Goal: Information Seeking & Learning: Compare options

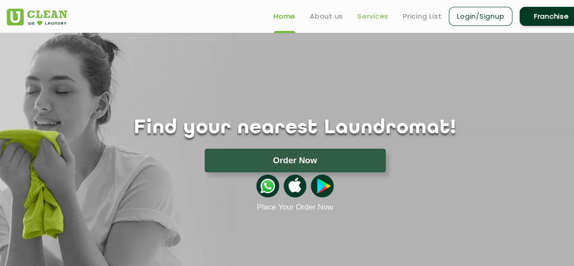
click at [363, 14] on link "Services" at bounding box center [373, 16] width 31 height 11
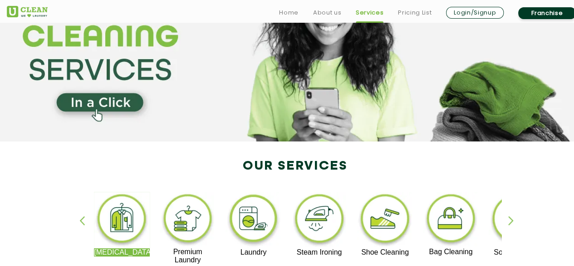
scroll to position [182, 0]
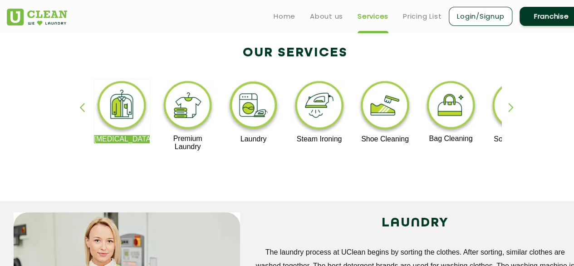
click at [332, 112] on img at bounding box center [319, 107] width 56 height 56
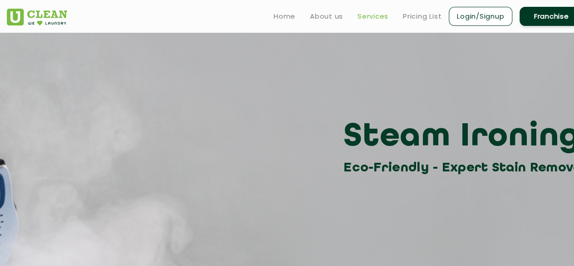
click at [365, 17] on link "Services" at bounding box center [373, 16] width 31 height 11
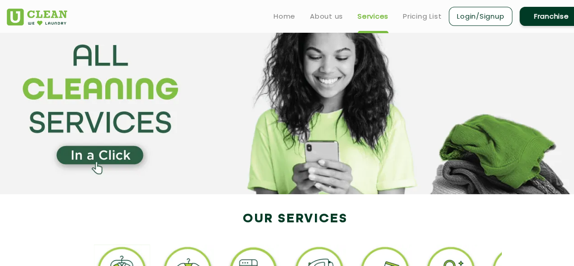
scroll to position [136, 0]
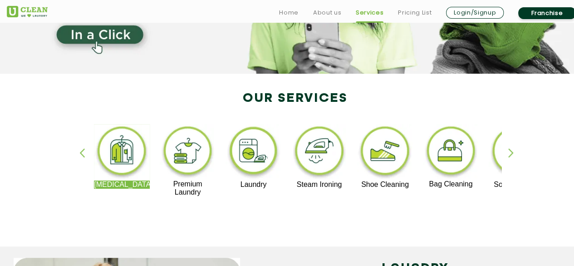
click at [311, 153] on img at bounding box center [319, 152] width 56 height 56
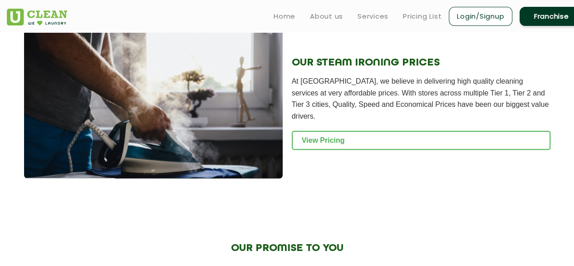
scroll to position [1180, 0]
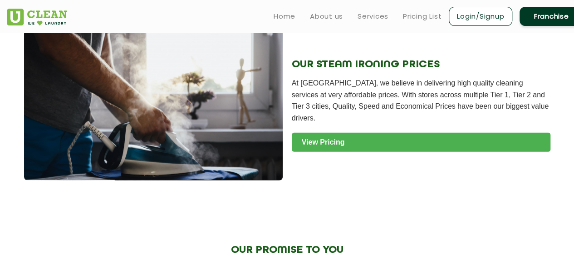
click at [317, 134] on link "View Pricing" at bounding box center [421, 142] width 259 height 19
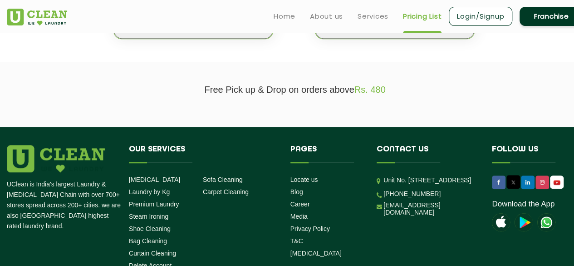
scroll to position [182, 0]
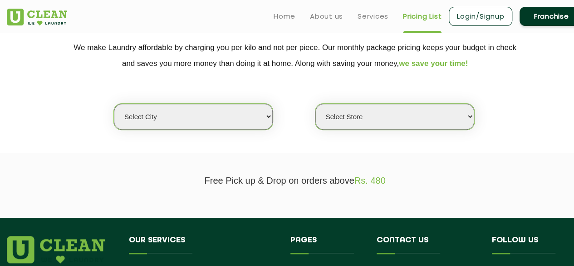
click at [238, 112] on select "Select city [GEOGRAPHIC_DATA] [GEOGRAPHIC_DATA] [GEOGRAPHIC_DATA] [GEOGRAPHIC_D…" at bounding box center [193, 117] width 159 height 26
click at [414, 119] on select "Select Store" at bounding box center [395, 117] width 159 height 26
click at [250, 113] on select "Select city Aalo Agartala Agra Ahmedabad Akola Aligarh Alwar - UClean Select Am…" at bounding box center [193, 117] width 159 height 26
select select "76"
click at [114, 104] on select "Select city Aalo Agartala Agra Ahmedabad Akola Aligarh Alwar - UClean Select Am…" at bounding box center [193, 117] width 159 height 26
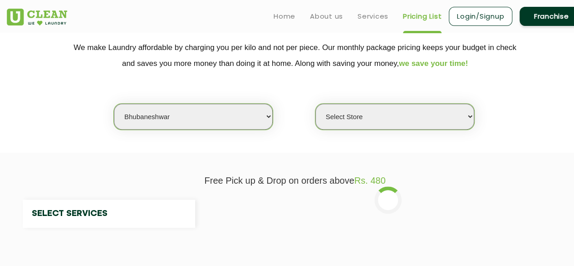
select select "0"
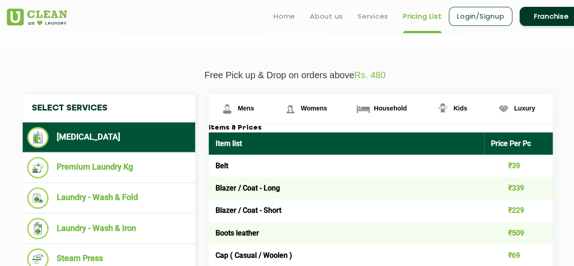
scroll to position [272, 0]
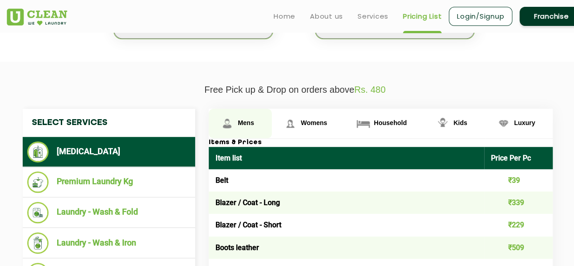
click at [263, 119] on link "Mens" at bounding box center [240, 124] width 63 height 30
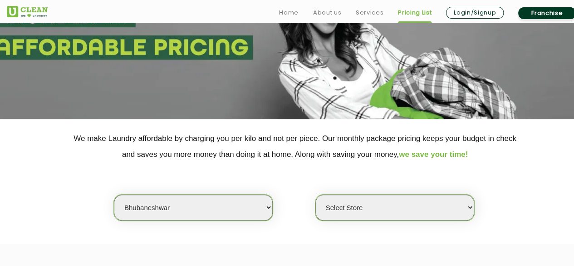
scroll to position [227, 0]
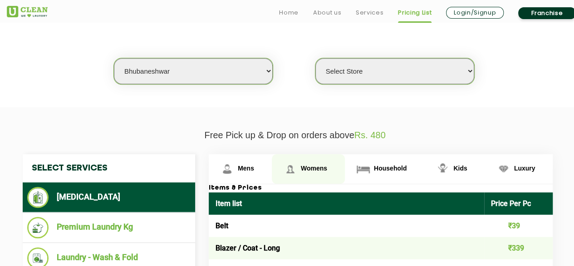
click at [272, 166] on link "Womens" at bounding box center [240, 169] width 63 height 30
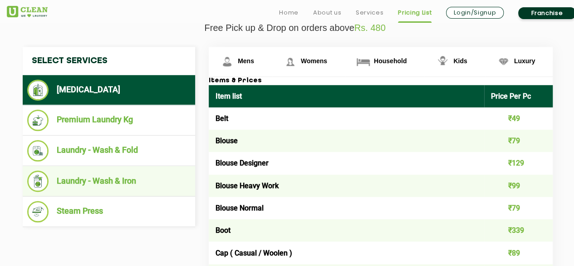
scroll to position [363, 0]
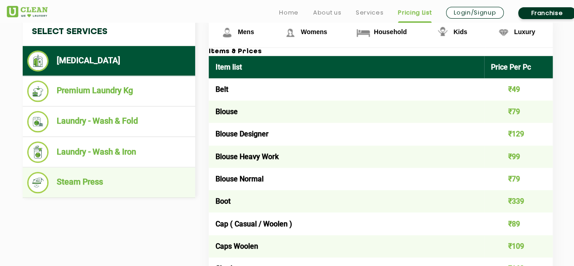
click at [111, 174] on li "Steam Press" at bounding box center [108, 182] width 163 height 21
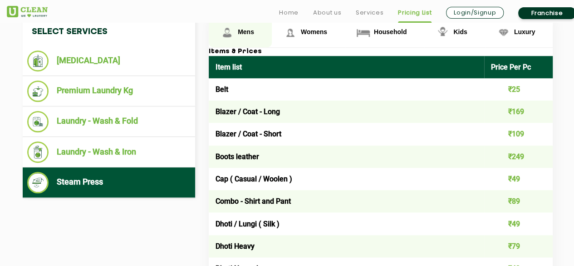
click at [248, 34] on link "Mens" at bounding box center [240, 33] width 63 height 30
click at [249, 30] on span "Mens" at bounding box center [246, 31] width 16 height 7
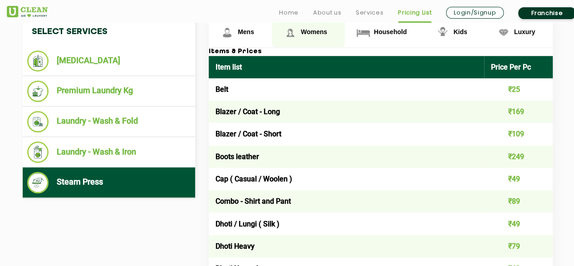
click at [272, 36] on link "Womens" at bounding box center [240, 33] width 63 height 30
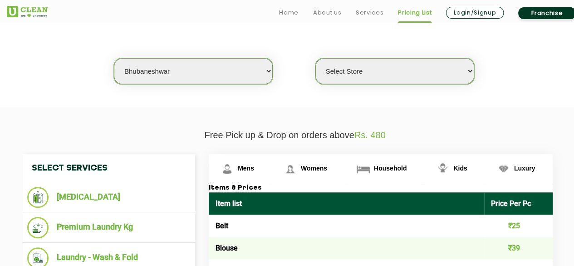
scroll to position [272, 0]
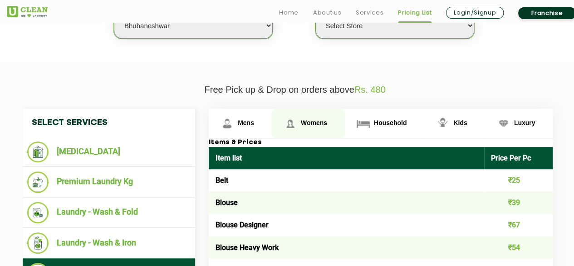
click at [298, 126] on img at bounding box center [290, 123] width 16 height 16
click at [302, 122] on span "Womens" at bounding box center [314, 122] width 26 height 7
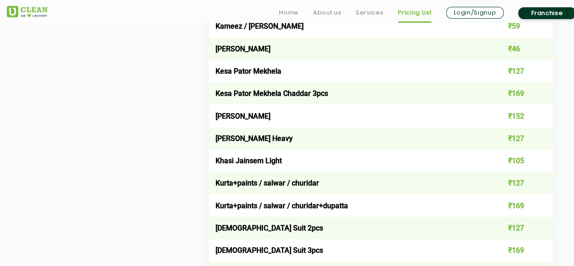
scroll to position [1725, 0]
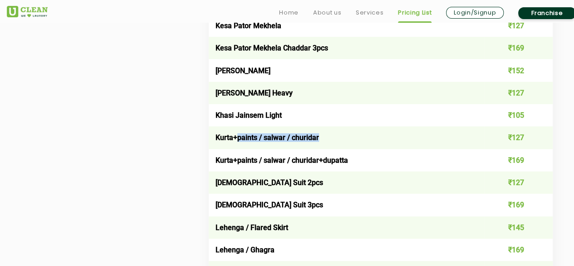
drag, startPoint x: 239, startPoint y: 146, endPoint x: 337, endPoint y: 147, distance: 98.1
click at [337, 147] on td "Kurta+paints / salwar / churidar" at bounding box center [347, 137] width 276 height 22
copy td "paints / salwar / churidar"
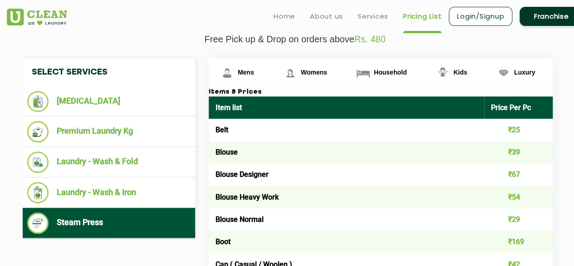
scroll to position [318, 0]
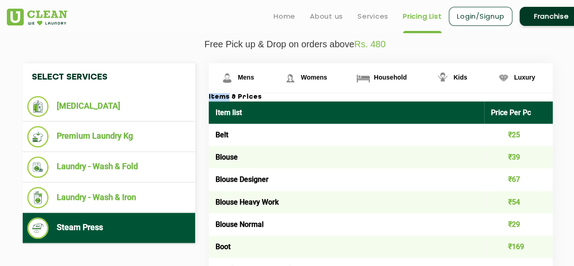
drag, startPoint x: 208, startPoint y: 97, endPoint x: 225, endPoint y: 97, distance: 16.8
click at [225, 97] on h3 "Items & Prices" at bounding box center [381, 97] width 344 height 8
copy h3 "Items"
drag, startPoint x: 237, startPoint y: 94, endPoint x: 253, endPoint y: 95, distance: 16.4
click at [253, 95] on h3 "Items & Prices" at bounding box center [381, 97] width 344 height 8
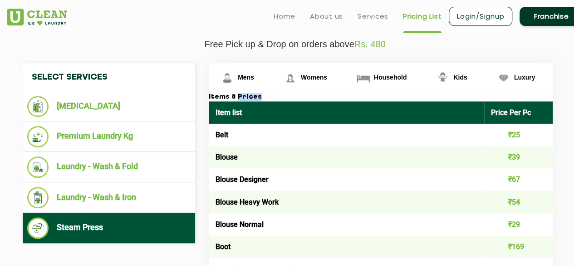
copy h3 "Prices"
drag, startPoint x: 246, startPoint y: 111, endPoint x: 210, endPoint y: 108, distance: 36.0
click at [210, 108] on th "Item list" at bounding box center [347, 112] width 276 height 22
copy th "Item list"
drag, startPoint x: 487, startPoint y: 109, endPoint x: 532, endPoint y: 112, distance: 45.0
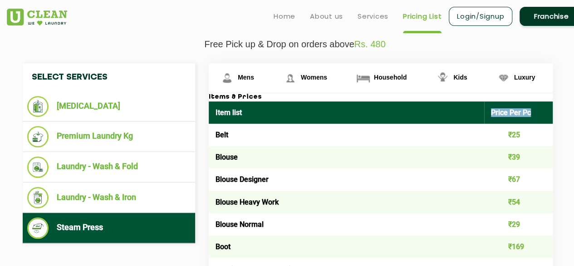
click at [532, 112] on th "Price Per Pc" at bounding box center [518, 112] width 69 height 22
copy th "Price Per Pc"
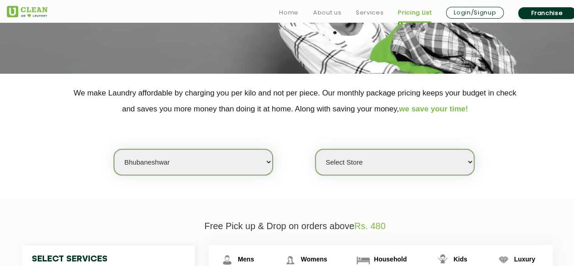
scroll to position [227, 0]
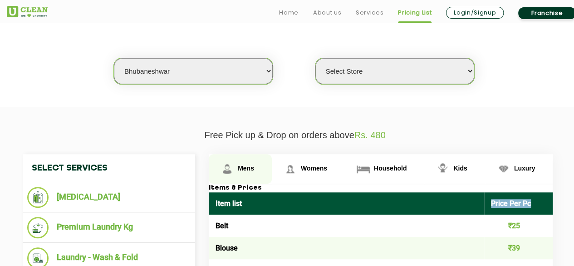
click at [242, 171] on link "Mens" at bounding box center [240, 169] width 63 height 30
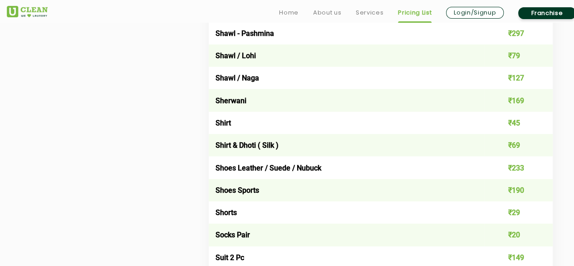
scroll to position [1271, 0]
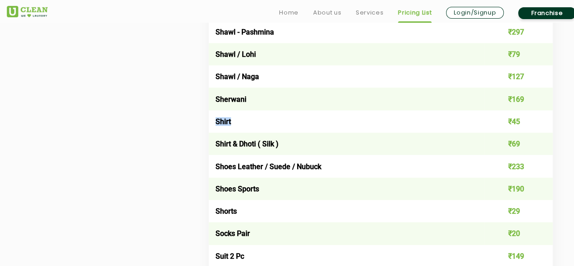
drag, startPoint x: 215, startPoint y: 128, endPoint x: 231, endPoint y: 129, distance: 15.5
click at [231, 129] on td "Shirt" at bounding box center [347, 121] width 276 height 22
copy td "Shirt"
click at [259, 120] on td "Shirt" at bounding box center [347, 121] width 276 height 22
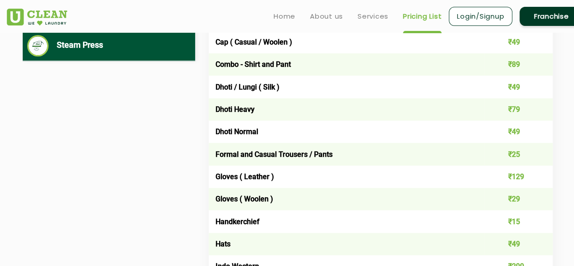
scroll to position [499, 0]
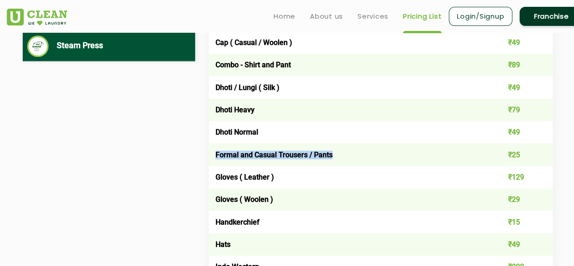
drag, startPoint x: 216, startPoint y: 154, endPoint x: 333, endPoint y: 145, distance: 117.5
click at [333, 145] on td "Formal and Casual Trousers / Pants" at bounding box center [347, 154] width 276 height 22
copy td "Formal and Casual Trousers / Pants"
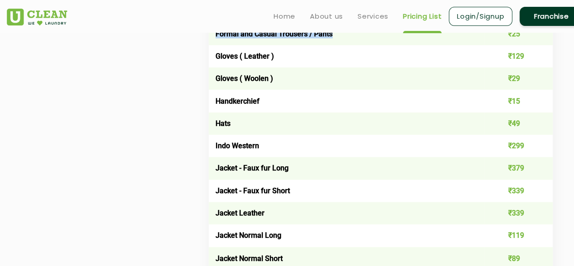
scroll to position [545, 0]
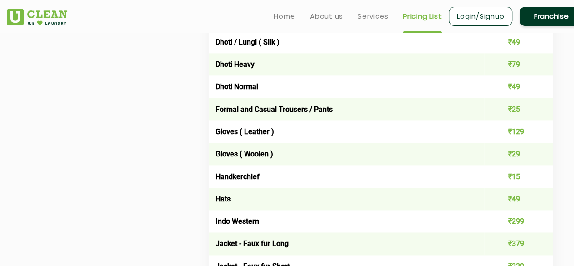
click at [247, 187] on td "Handkerchief" at bounding box center [347, 176] width 276 height 22
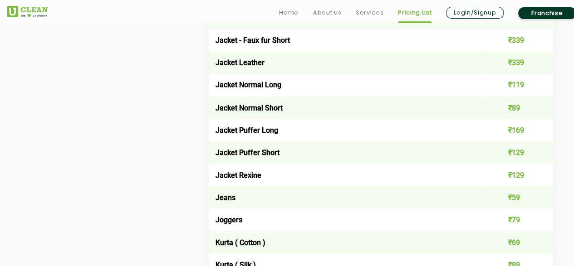
scroll to position [772, 0]
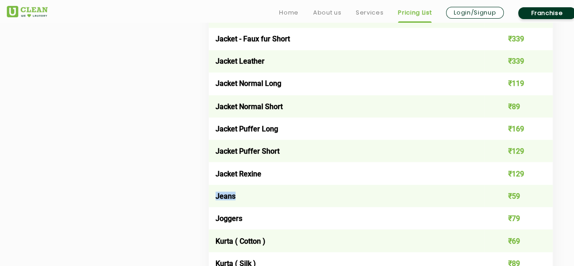
drag, startPoint x: 214, startPoint y: 200, endPoint x: 239, endPoint y: 196, distance: 24.9
click at [239, 196] on td "Jeans" at bounding box center [347, 195] width 276 height 22
copy td "Jeans"
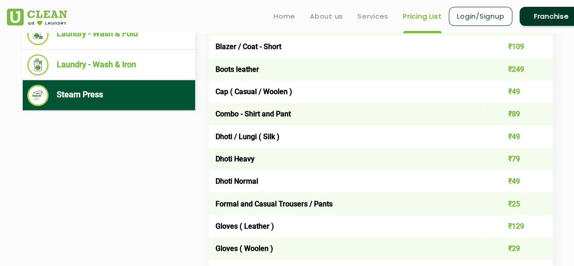
scroll to position [227, 0]
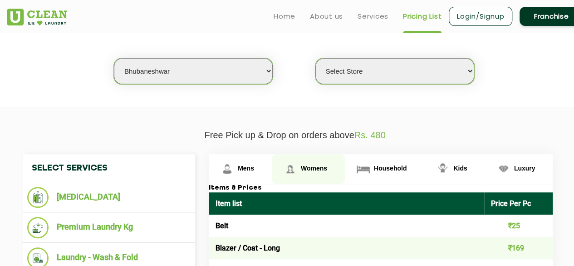
click at [254, 164] on span "Womens" at bounding box center [246, 167] width 16 height 7
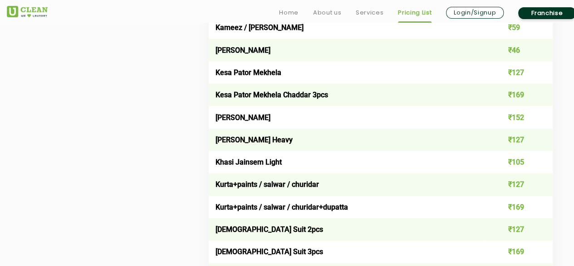
scroll to position [1680, 0]
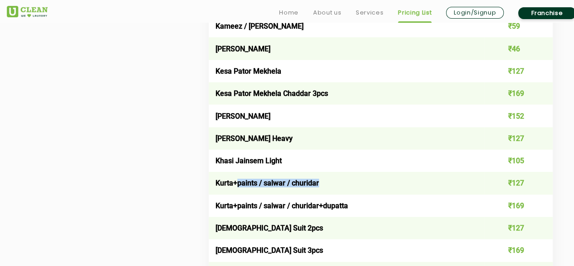
drag, startPoint x: 236, startPoint y: 192, endPoint x: 327, endPoint y: 195, distance: 91.3
click at [327, 194] on td "Kurta+paints / salwar / churidar" at bounding box center [347, 183] width 276 height 22
copy td "paints / salwar / churidar"
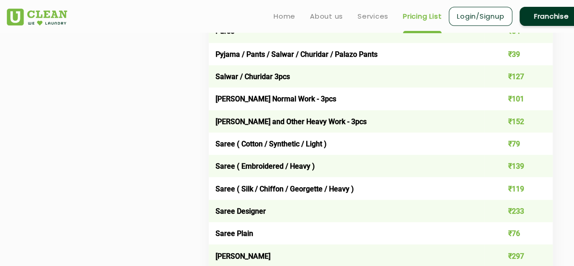
scroll to position [2543, 0]
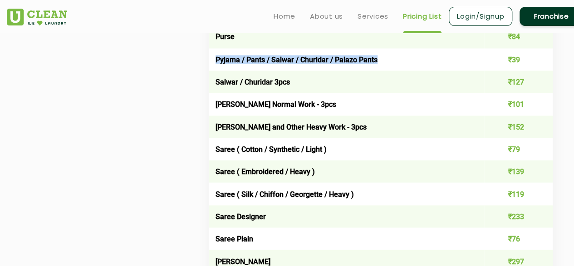
drag, startPoint x: 217, startPoint y: 72, endPoint x: 401, endPoint y: 63, distance: 184.1
click at [401, 63] on td "Pyjama / Pants / Salwar / Churidar / Palazo Pants" at bounding box center [347, 59] width 276 height 22
copy td "Pyjama / Pants / Salwar / Churidar / Palazo Pants"
click at [325, 114] on td "Salwar Kurta Normal Work - 3pcs" at bounding box center [347, 104] width 276 height 22
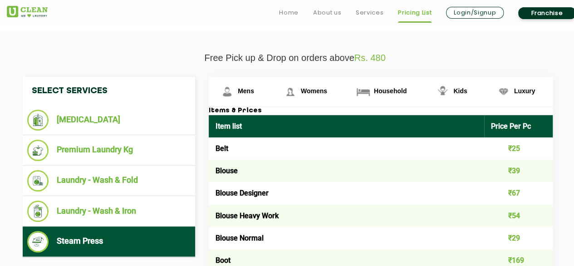
scroll to position [318, 0]
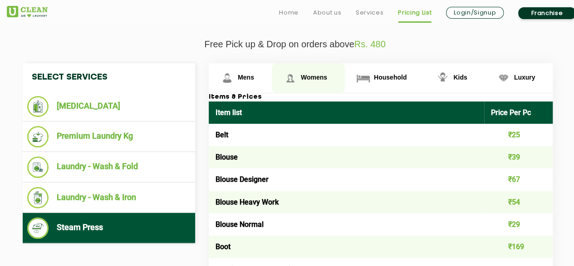
click at [321, 74] on span "Womens" at bounding box center [314, 77] width 26 height 7
click at [321, 77] on span "Womens" at bounding box center [314, 77] width 26 height 7
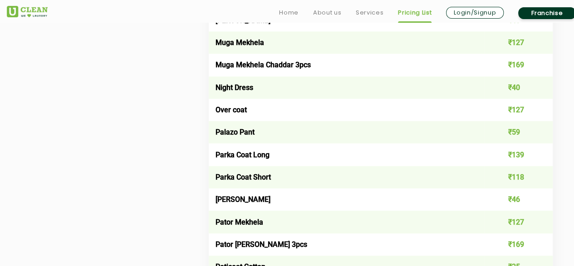
scroll to position [2225, 0]
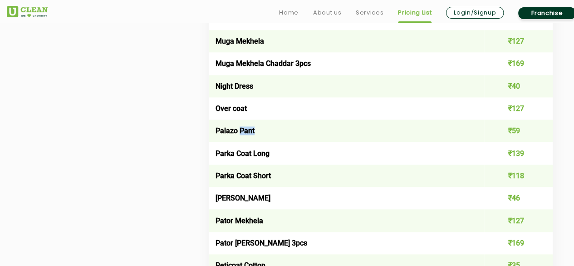
drag, startPoint x: 240, startPoint y: 142, endPoint x: 253, endPoint y: 141, distance: 13.7
click at [253, 141] on td "Palazo Pant" at bounding box center [347, 130] width 276 height 22
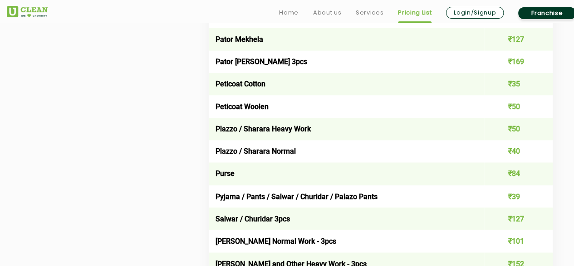
scroll to position [2406, 0]
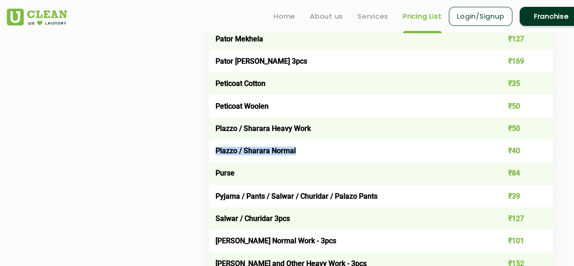
drag, startPoint x: 216, startPoint y: 162, endPoint x: 299, endPoint y: 168, distance: 82.8
click at [299, 162] on td "Plazzo / Sharara Normal" at bounding box center [347, 150] width 276 height 22
click at [245, 162] on td "Plazzo / Sharara Normal" at bounding box center [347, 150] width 276 height 22
click at [249, 162] on td "Plazzo / Sharara Normal" at bounding box center [347, 150] width 276 height 22
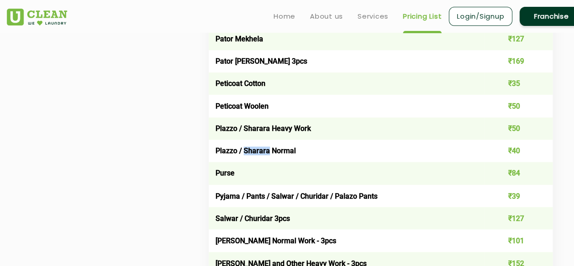
click at [249, 162] on td "Plazzo / Sharara Normal" at bounding box center [347, 150] width 276 height 22
click at [267, 162] on td "Plazzo / Sharara Normal" at bounding box center [347, 150] width 276 height 22
drag, startPoint x: 242, startPoint y: 141, endPoint x: 266, endPoint y: 146, distance: 24.0
click at [266, 139] on td "Plazzo / Sharara Heavy Work" at bounding box center [347, 128] width 276 height 22
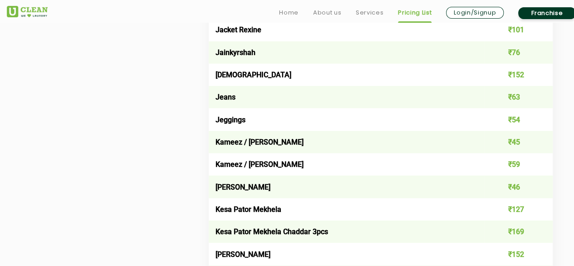
scroll to position [1544, 0]
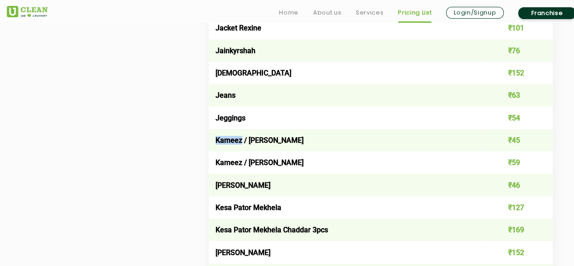
drag, startPoint x: 217, startPoint y: 148, endPoint x: 242, endPoint y: 146, distance: 26.0
click at [242, 146] on td "Kameez / Kurta" at bounding box center [347, 140] width 276 height 22
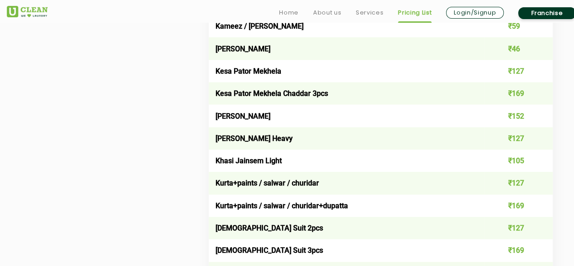
scroll to position [1725, 0]
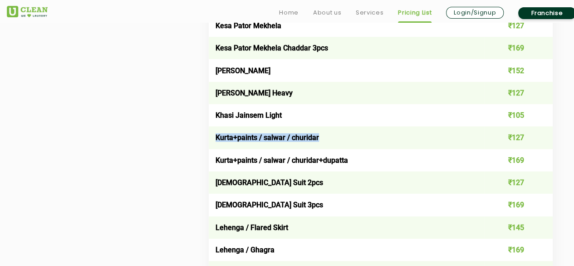
drag, startPoint x: 216, startPoint y: 147, endPoint x: 340, endPoint y: 141, distance: 124.1
click at [340, 141] on td "Kurta+paints / salwar / churidar" at bounding box center [347, 137] width 276 height 22
click at [278, 192] on td "Ladies Suit 2pcs" at bounding box center [347, 182] width 276 height 22
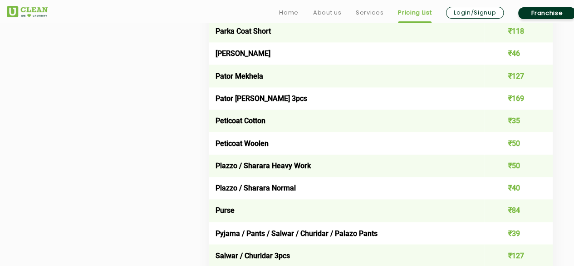
scroll to position [2406, 0]
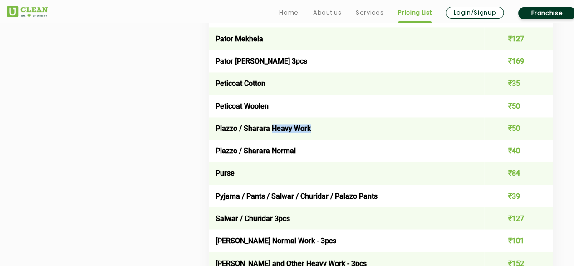
drag, startPoint x: 271, startPoint y: 142, endPoint x: 311, endPoint y: 139, distance: 39.6
click at [311, 139] on td "Plazzo / Sharara Heavy Work" at bounding box center [347, 128] width 276 height 22
drag, startPoint x: 217, startPoint y: 162, endPoint x: 308, endPoint y: 165, distance: 90.9
click at [308, 162] on td "Plazzo / Sharara Normal" at bounding box center [347, 150] width 276 height 22
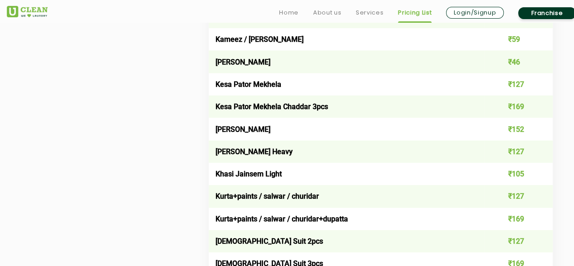
scroll to position [1680, 0]
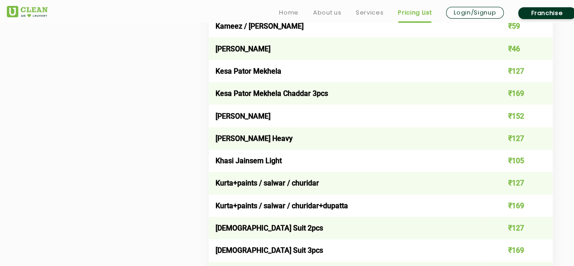
click at [218, 192] on td "Kurta+paints / salwar / churidar" at bounding box center [347, 183] width 276 height 22
drag, startPoint x: 216, startPoint y: 192, endPoint x: 235, endPoint y: 193, distance: 18.6
click at [235, 193] on td "Kurta+paints / salwar / churidar" at bounding box center [347, 183] width 276 height 22
click at [237, 188] on td "Kurta+paints / salwar / churidar" at bounding box center [347, 183] width 276 height 22
click at [217, 192] on td "Kurta+paints / salwar / churidar" at bounding box center [347, 183] width 276 height 22
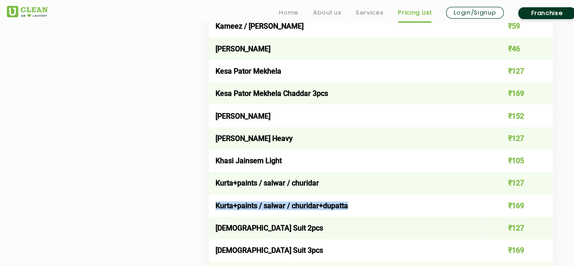
drag, startPoint x: 217, startPoint y: 215, endPoint x: 387, endPoint y: 206, distance: 170.5
click at [401, 212] on td "Kurta+paints / salwar / churidar+dupatta" at bounding box center [347, 205] width 276 height 22
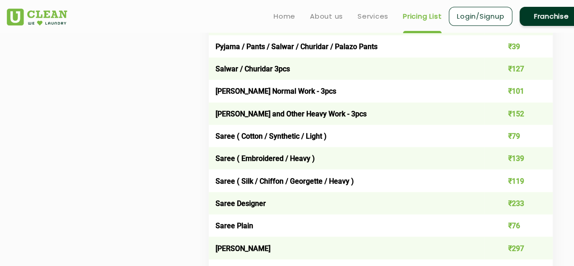
scroll to position [2543, 0]
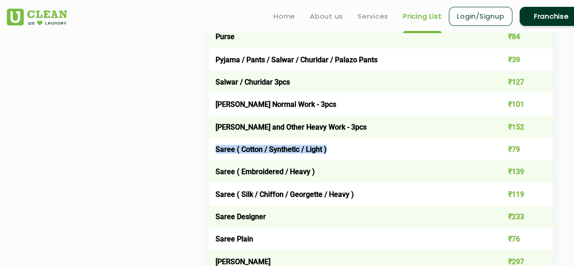
drag, startPoint x: 216, startPoint y: 163, endPoint x: 350, endPoint y: 167, distance: 133.5
click at [348, 160] on td "Saree ( Cotton / Synthetic / Light )" at bounding box center [347, 149] width 276 height 22
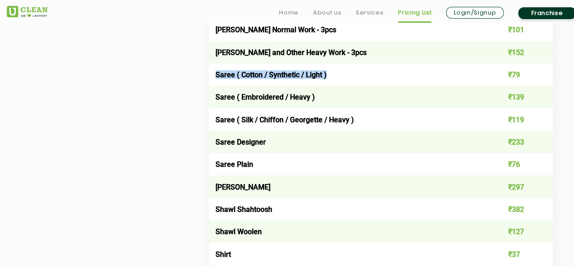
scroll to position [2633, 0]
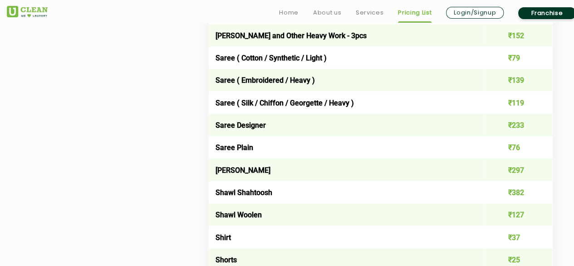
click at [500, 69] on td "₹79" at bounding box center [518, 58] width 69 height 22
click at [246, 158] on td "Saree Plain" at bounding box center [347, 147] width 276 height 22
drag, startPoint x: 217, startPoint y: 119, endPoint x: 301, endPoint y: 123, distance: 83.6
click at [301, 114] on td "Saree ( Silk / Chiffon / Georgette / Heavy )" at bounding box center [347, 102] width 276 height 22
click at [282, 69] on td "Saree ( Cotton / Synthetic / Light )" at bounding box center [347, 58] width 276 height 22
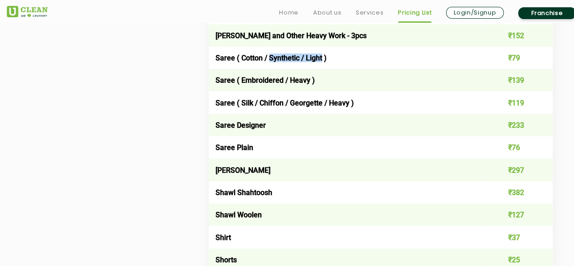
drag, startPoint x: 268, startPoint y: 73, endPoint x: 321, endPoint y: 70, distance: 53.6
click at [321, 69] on td "Saree ( Cotton / Synthetic / Light )" at bounding box center [347, 58] width 276 height 22
click at [275, 69] on td "Saree ( Cotton / Synthetic / Light )" at bounding box center [347, 58] width 276 height 22
click at [238, 69] on td "Saree ( Cotton / Synthetic / Light )" at bounding box center [347, 58] width 276 height 22
drag, startPoint x: 235, startPoint y: 71, endPoint x: 353, endPoint y: 71, distance: 118.5
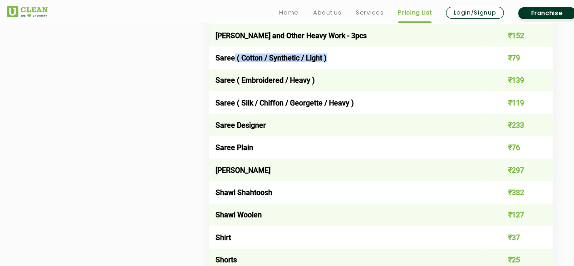
click at [353, 69] on td "Saree ( Cotton / Synthetic / Light )" at bounding box center [347, 58] width 276 height 22
click at [278, 91] on td "Saree ( Embroidered / Heavy )" at bounding box center [347, 80] width 276 height 22
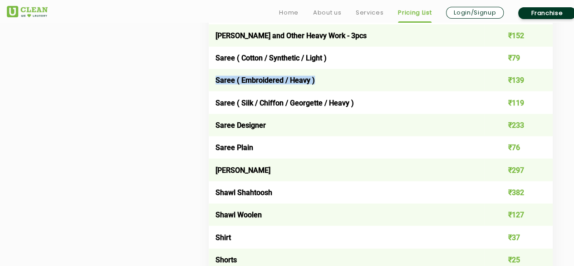
drag, startPoint x: 216, startPoint y: 94, endPoint x: 336, endPoint y: 94, distance: 119.9
click at [336, 91] on td "Saree ( Embroidered / Heavy )" at bounding box center [347, 80] width 276 height 22
click at [322, 91] on td "Saree ( Embroidered / Heavy )" at bounding box center [347, 80] width 276 height 22
click at [213, 114] on td "Saree ( Silk / Chiffon / Georgette / Heavy )" at bounding box center [347, 102] width 276 height 22
click at [215, 114] on td "Saree ( Silk / Chiffon / Georgette / Heavy )" at bounding box center [347, 102] width 276 height 22
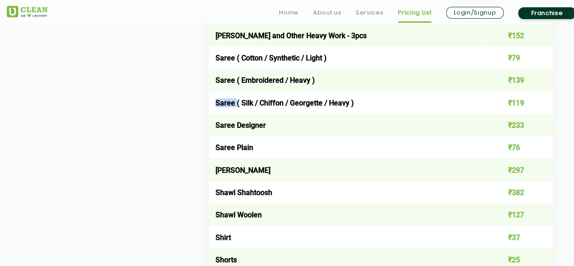
click at [215, 114] on td "Saree ( Silk / Chiffon / Georgette / Heavy )" at bounding box center [347, 102] width 276 height 22
drag, startPoint x: 215, startPoint y: 118, endPoint x: 375, endPoint y: 123, distance: 160.3
click at [375, 114] on td "Saree ( Silk / Chiffon / Georgette / Heavy )" at bounding box center [347, 102] width 276 height 22
click at [221, 91] on td "Saree ( Embroidered / Heavy )" at bounding box center [347, 80] width 276 height 22
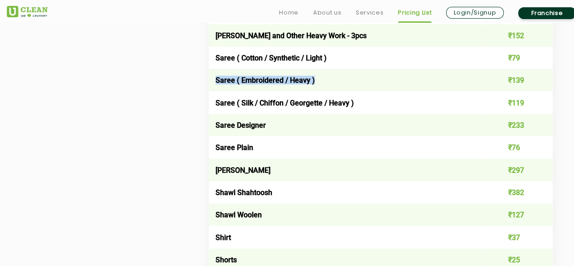
drag, startPoint x: 217, startPoint y: 95, endPoint x: 330, endPoint y: 100, distance: 113.2
click at [330, 91] on td "Saree ( Embroidered / Heavy )" at bounding box center [347, 80] width 276 height 22
